Goal: Task Accomplishment & Management: Use online tool/utility

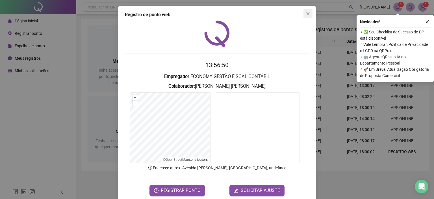
click at [306, 14] on icon "close" at bounding box center [308, 13] width 5 height 5
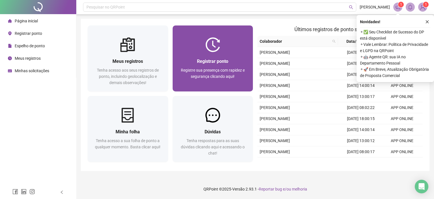
click at [210, 65] on div "Registrar ponto Registre sua presença com rapidez e segurança clicando aqui!" at bounding box center [212, 72] width 67 height 28
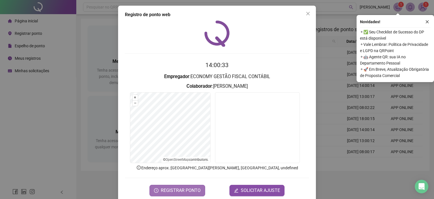
click at [167, 190] on span "REGISTRAR PONTO" at bounding box center [181, 190] width 40 height 7
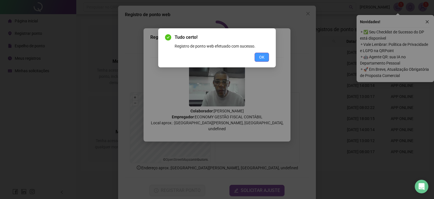
click at [257, 60] on button "OK" at bounding box center [262, 57] width 14 height 9
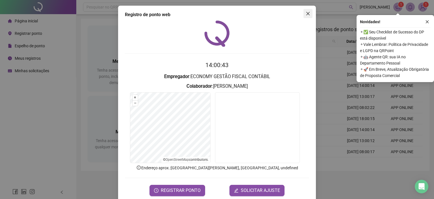
click at [305, 10] on button "Close" at bounding box center [307, 13] width 9 height 9
